Goal: Task Accomplishment & Management: Use online tool/utility

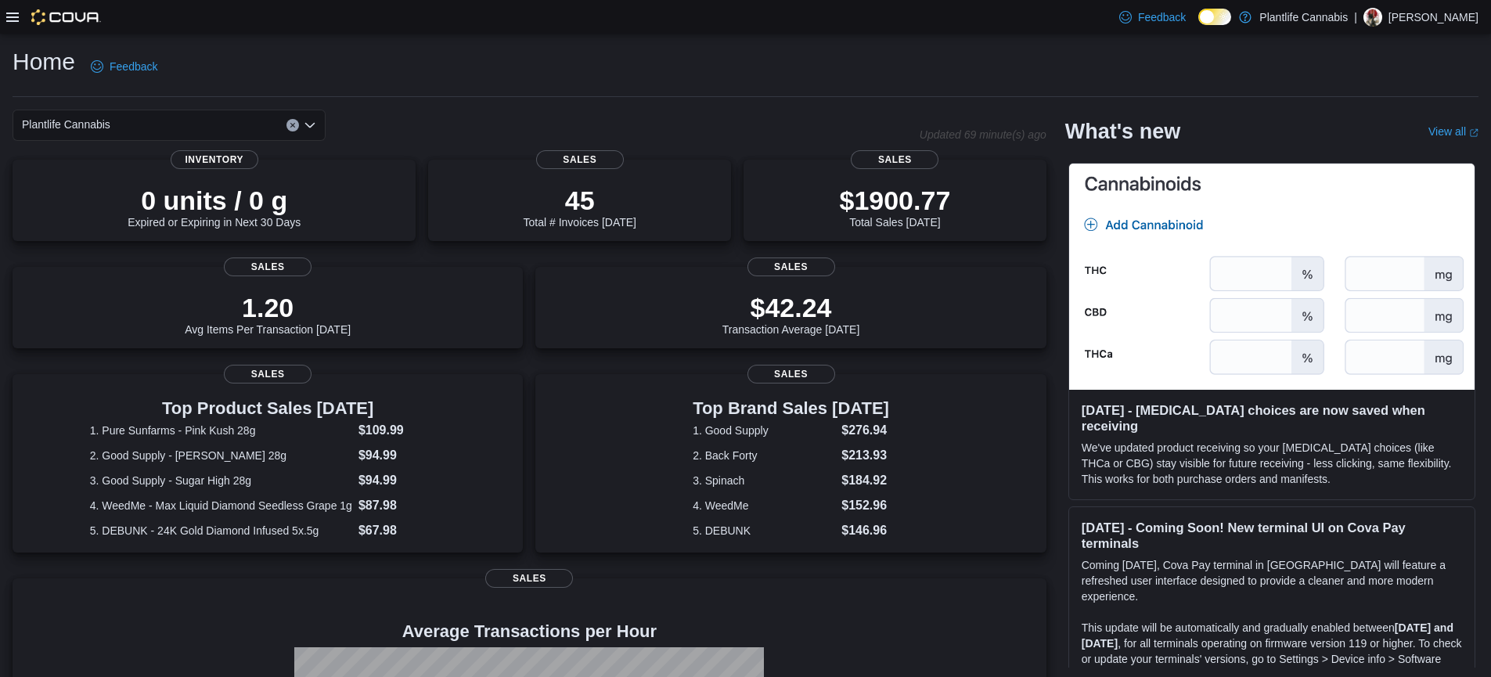
scroll to position [203, 0]
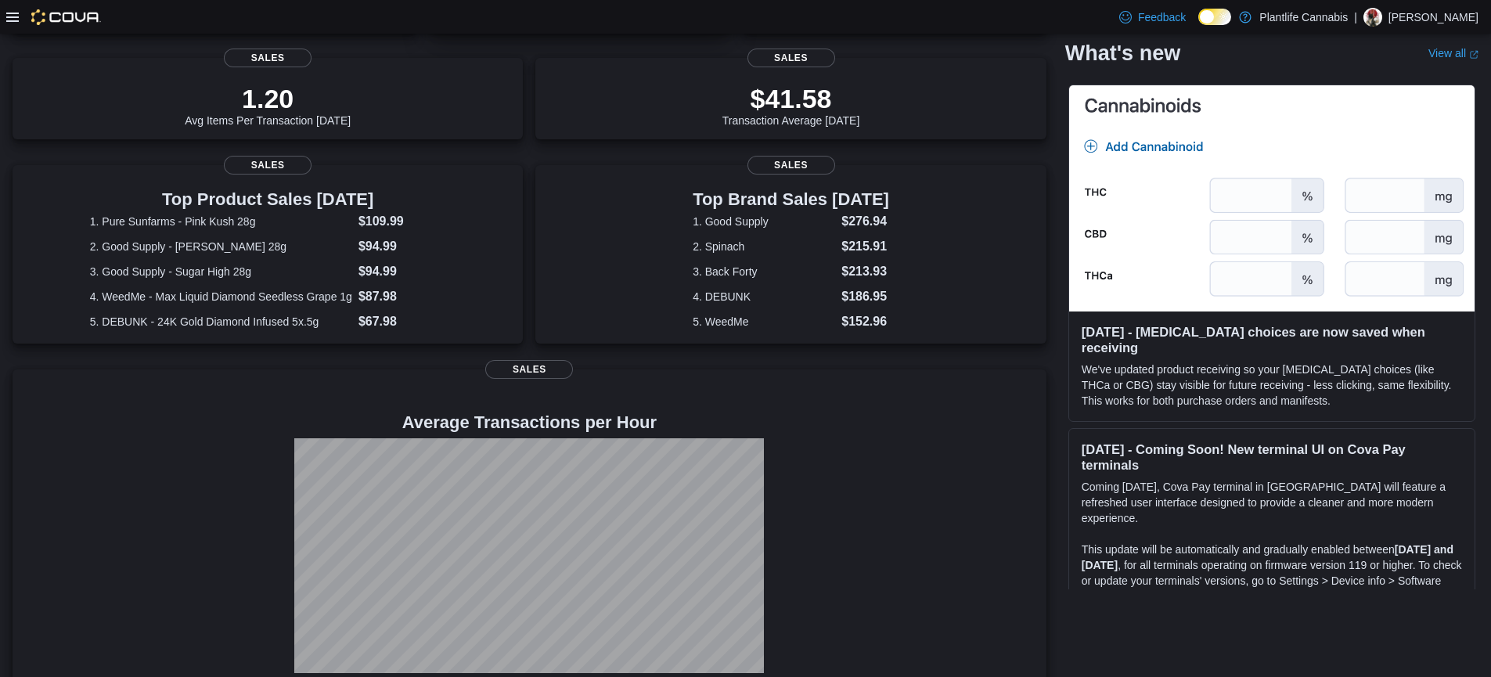
scroll to position [239, 0]
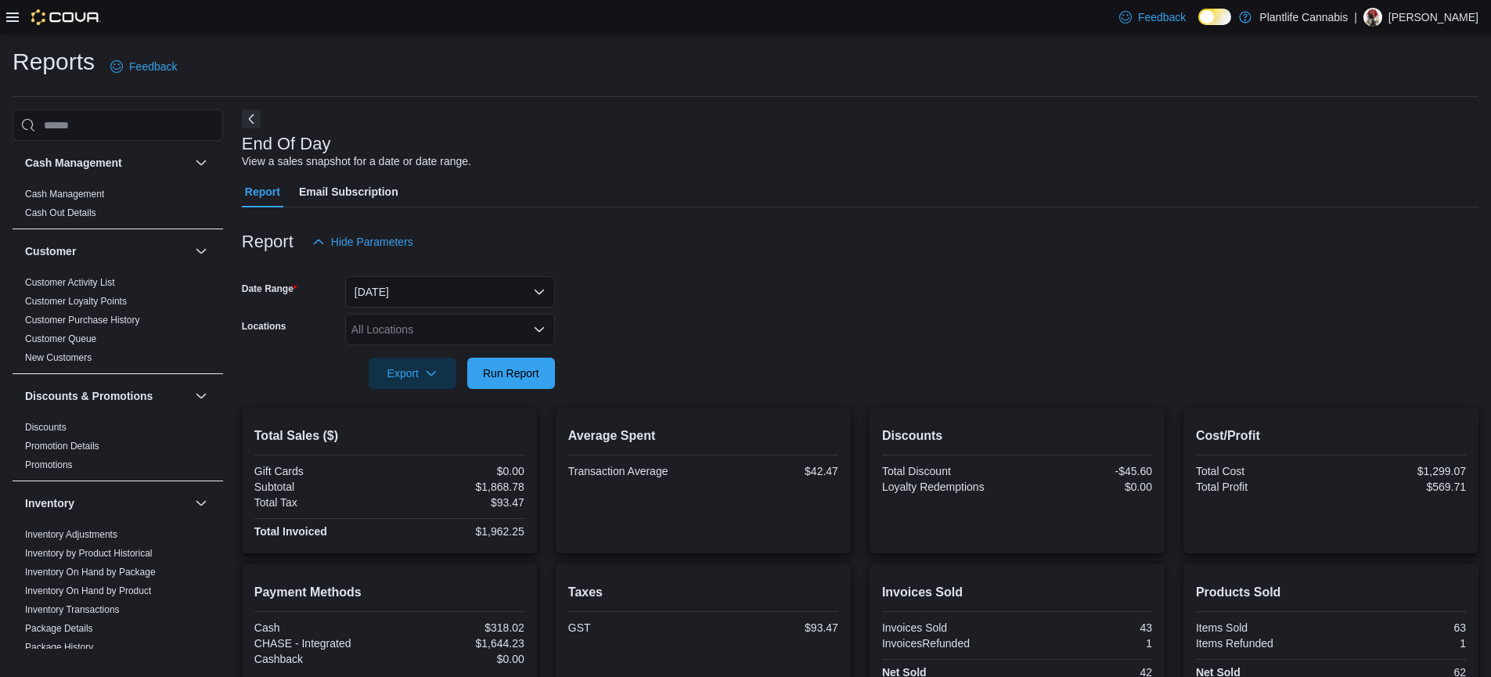
scroll to position [180, 0]
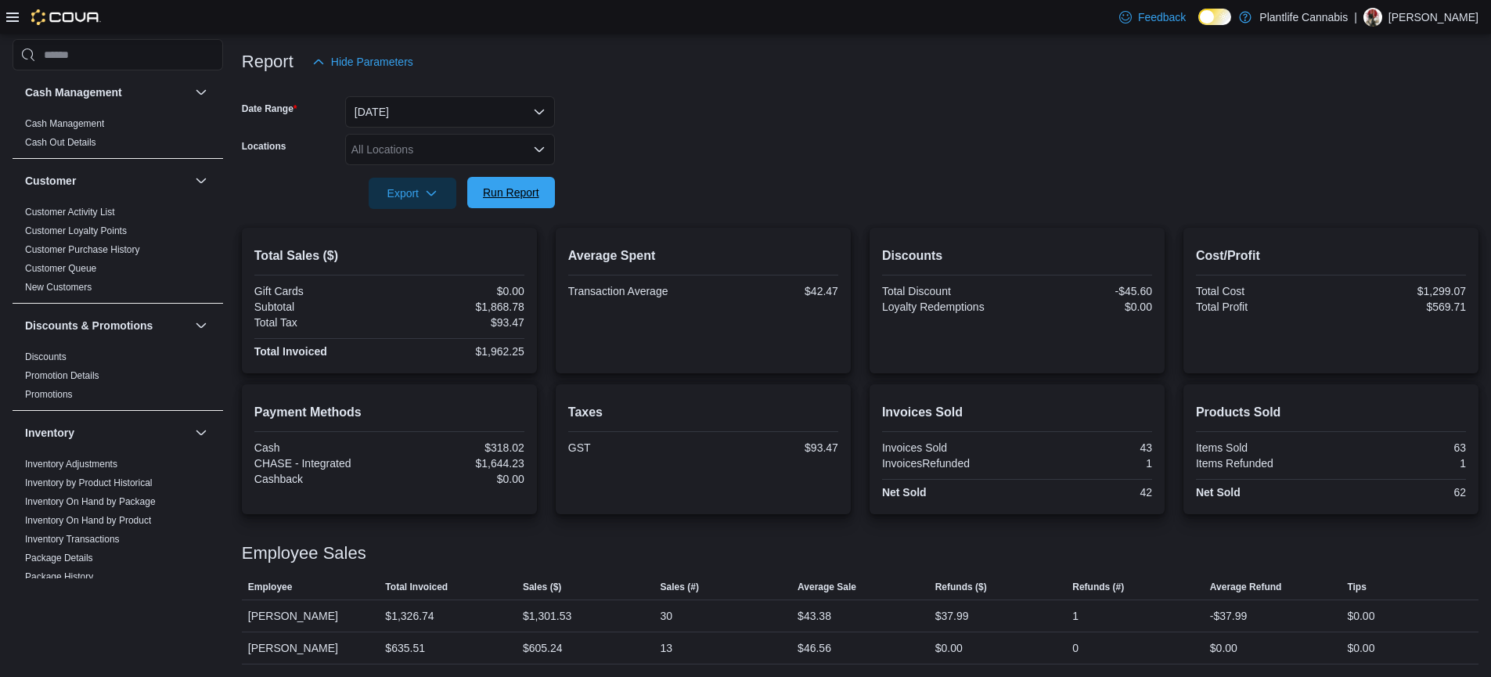
click at [516, 197] on span "Run Report" at bounding box center [511, 193] width 56 height 16
